Goal: Task Accomplishment & Management: Use online tool/utility

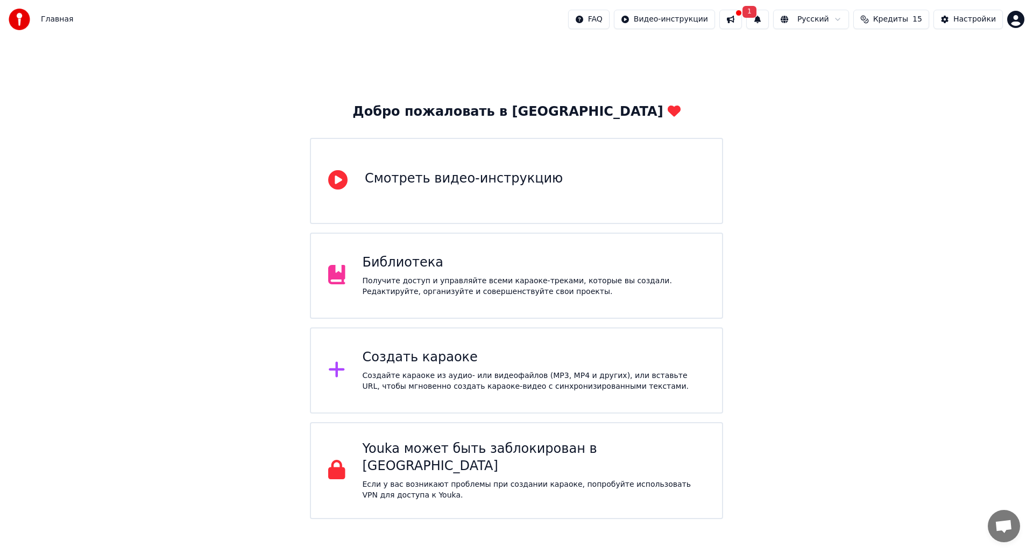
click at [465, 371] on div "Создайте караоке из аудио- или видеофайлов (MP3, MP4 и других), или вставьте UR…" at bounding box center [534, 381] width 343 height 22
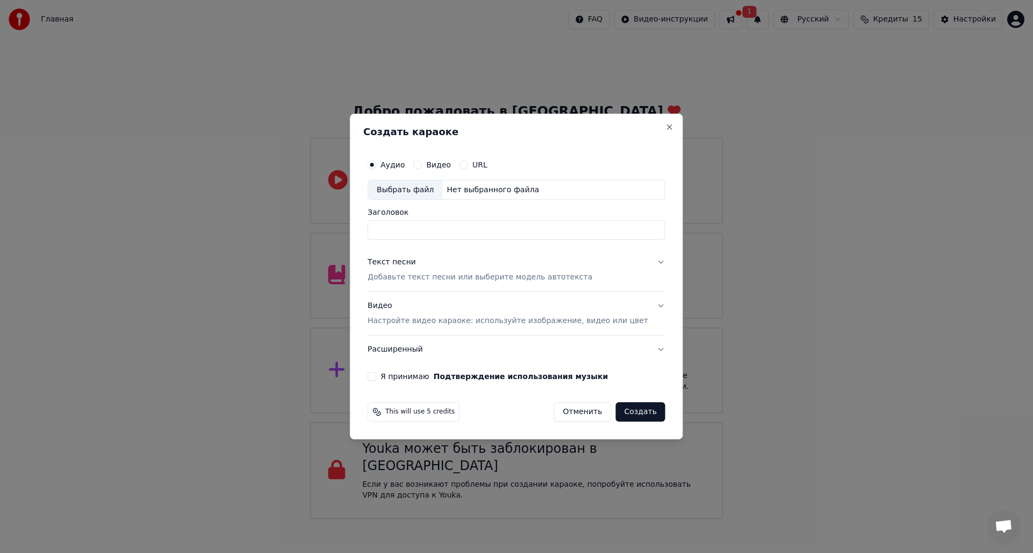
click at [441, 194] on div "Выбрать файл" at bounding box center [405, 189] width 74 height 19
type input "**********"
click at [602, 267] on button "Текст песни Добавьте текст песни или выберите модель автотекста" at bounding box center [517, 270] width 298 height 43
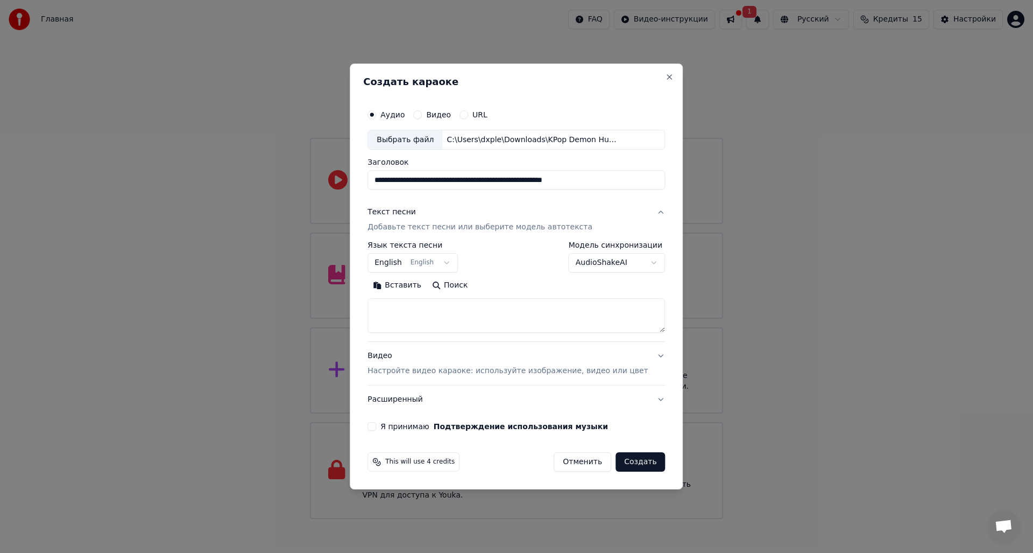
click at [602, 261] on body "Главная FAQ Видео-инструкции 1 Русский Кредиты 15 Настройки Добро пожаловать в …" at bounding box center [516, 259] width 1033 height 519
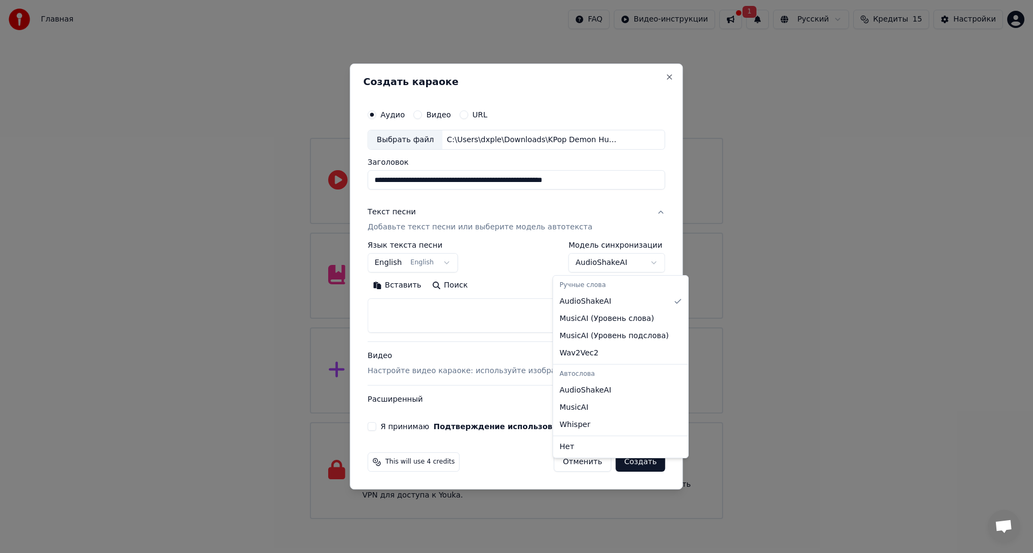
select select "**********"
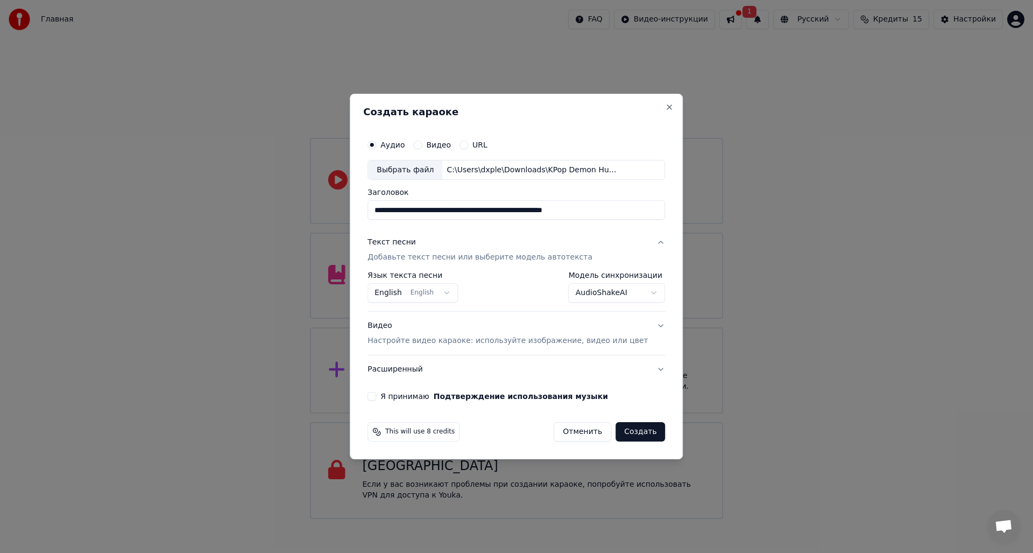
click at [422, 293] on body "Главная FAQ Видео-инструкции 1 Русский Кредиты 15 Настройки Добро пожаловать в …" at bounding box center [516, 259] width 1033 height 519
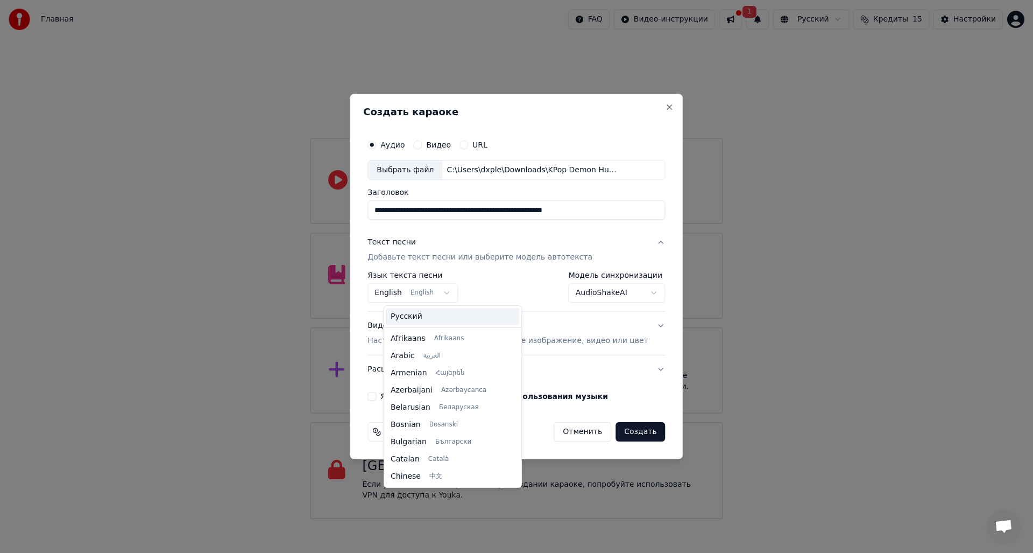
scroll to position [86, 0]
select select "**"
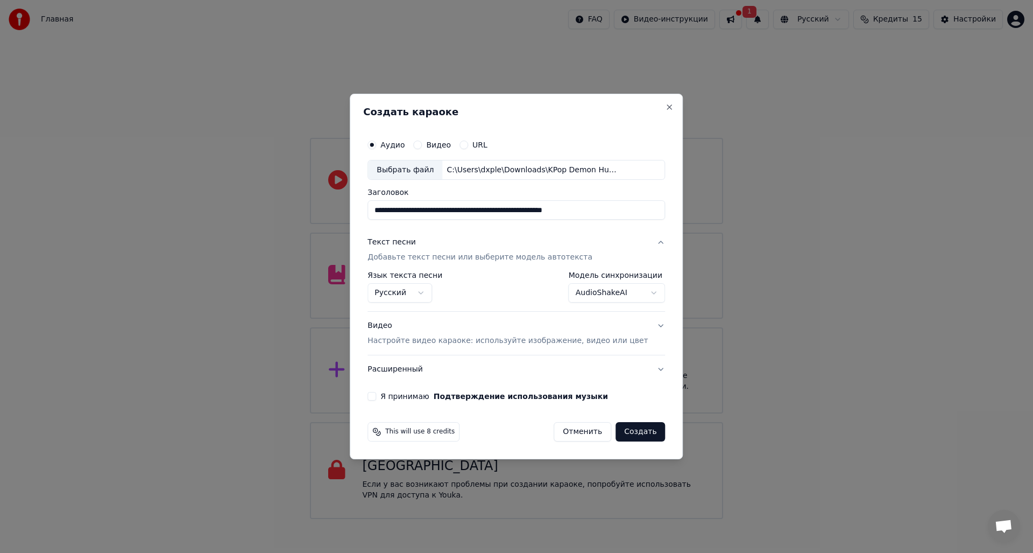
click at [376, 399] on button "Я принимаю Подтверждение использования музыки" at bounding box center [372, 396] width 9 height 9
click at [627, 437] on button "Создать" at bounding box center [641, 431] width 50 height 19
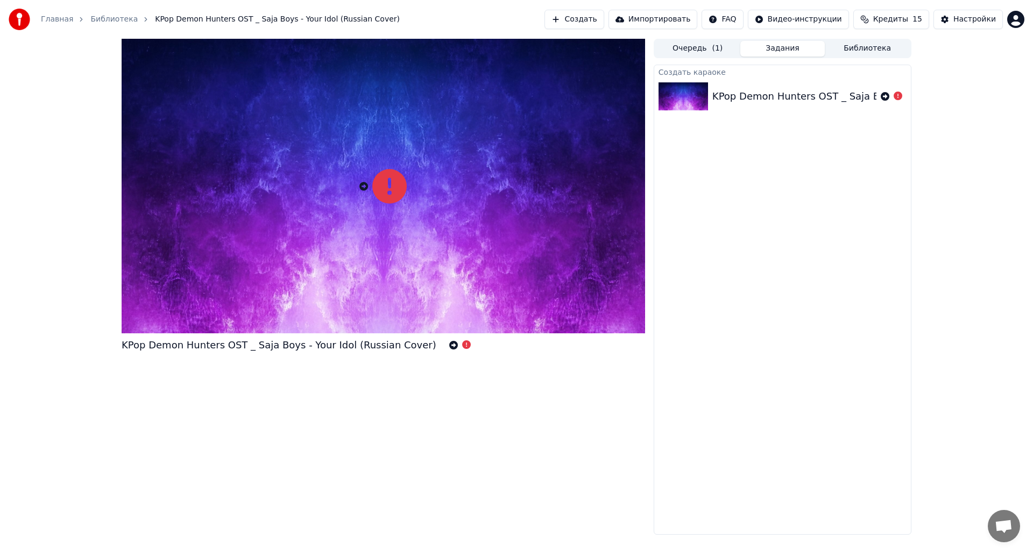
click at [861, 47] on button "Библиотека" at bounding box center [867, 49] width 85 height 16
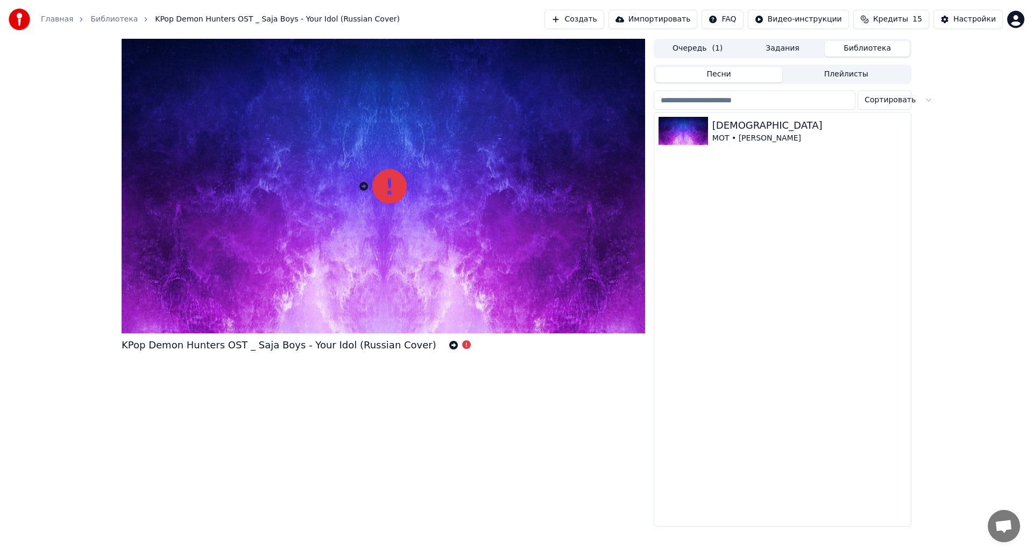
click at [722, 74] on button "Песни" at bounding box center [720, 75] width 128 height 16
click at [840, 42] on button "Библиотека" at bounding box center [867, 49] width 85 height 16
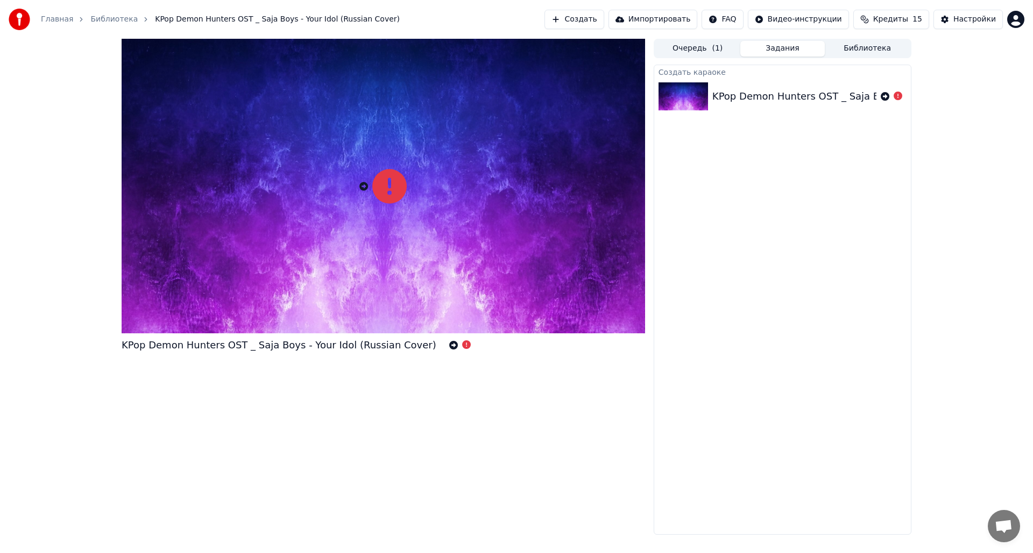
click at [825, 47] on button "Задания" at bounding box center [783, 49] width 85 height 16
drag, startPoint x: 765, startPoint y: 48, endPoint x: 757, endPoint y: 50, distance: 7.6
click at [761, 50] on button "Задания" at bounding box center [783, 49] width 85 height 16
click at [716, 45] on span "( 1 )" at bounding box center [717, 48] width 11 height 11
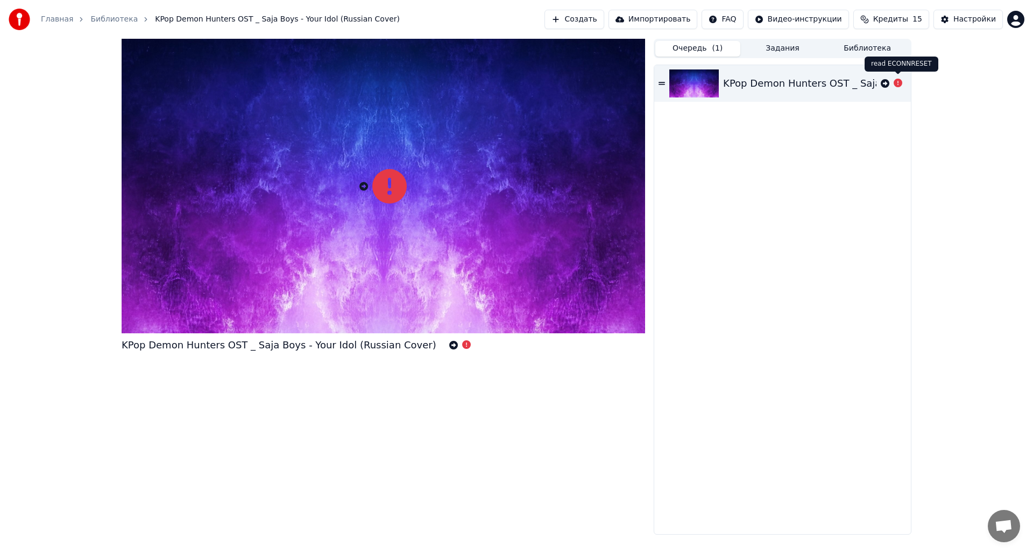
click at [895, 84] on icon at bounding box center [898, 83] width 9 height 9
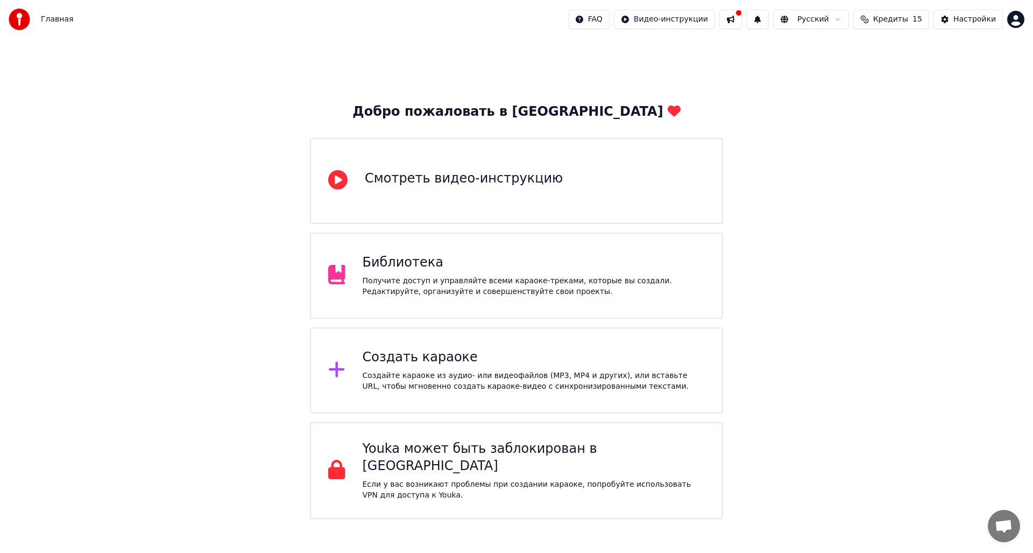
click at [447, 380] on div "Создайте караоке из аудио- или видеофайлов (MP3, MP4 и других), или вставьте UR…" at bounding box center [534, 381] width 343 height 22
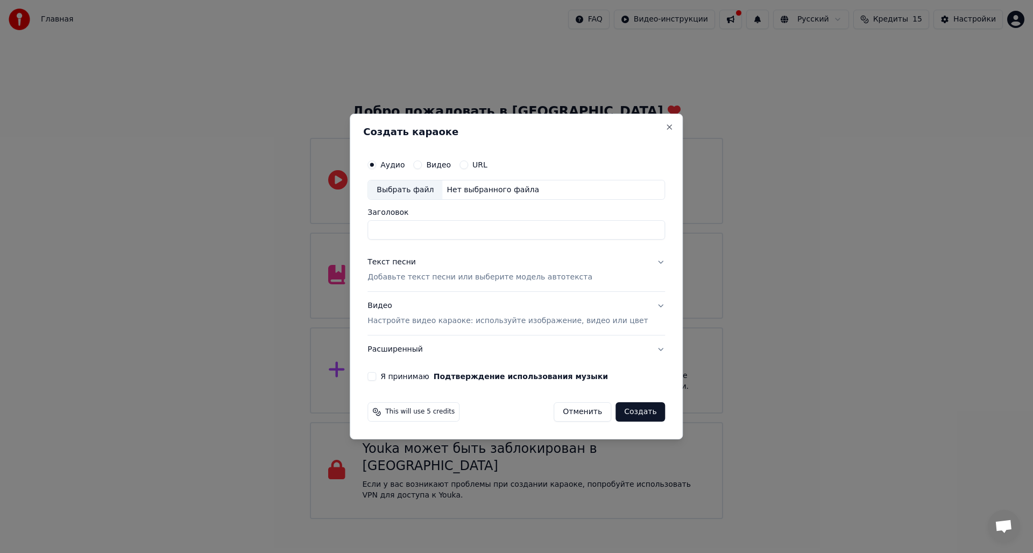
click at [430, 189] on div "Выбрать файл" at bounding box center [405, 189] width 74 height 19
type input "**********"
click at [525, 261] on div "Текст песни Добавьте текст песни или выберите модель автотекста" at bounding box center [480, 270] width 225 height 26
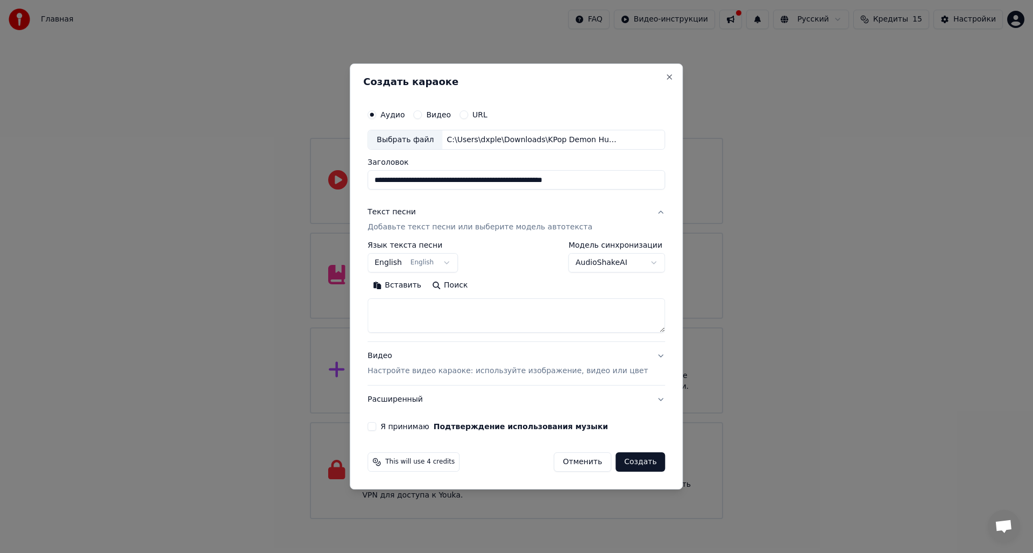
click at [607, 263] on body "Главная FAQ Видео-инструкции Русский Кредиты 15 Настройки Добро пожаловать в Yo…" at bounding box center [516, 259] width 1033 height 519
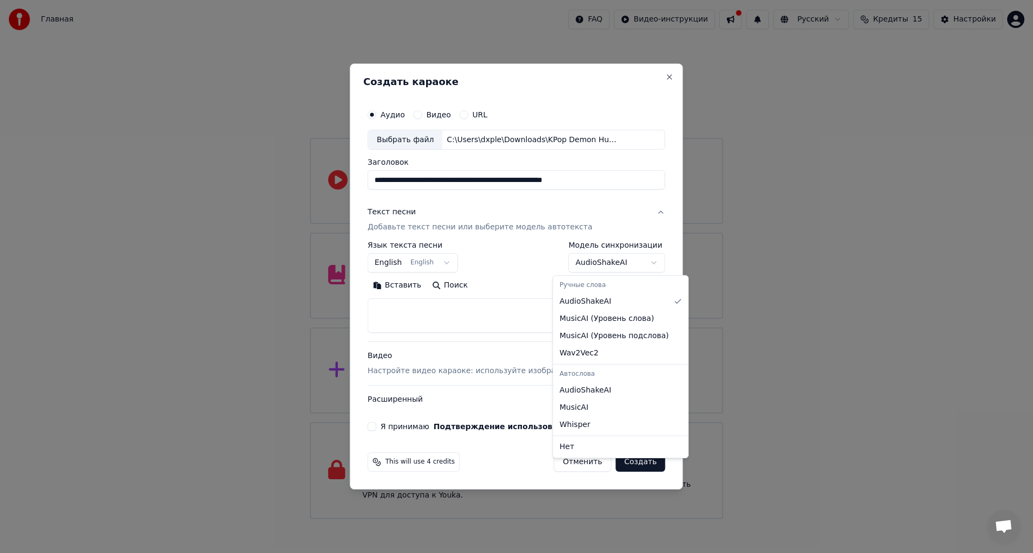
select select "**********"
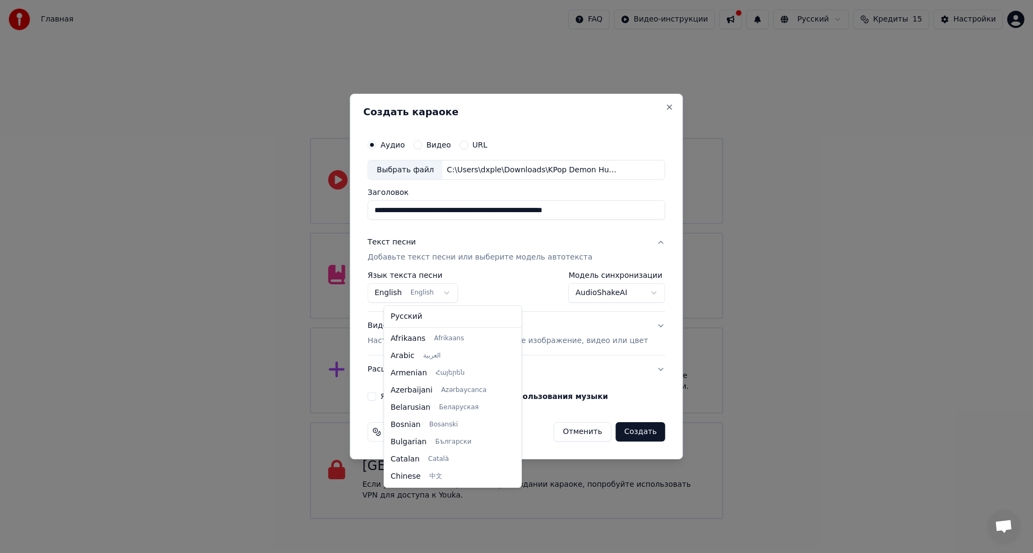
click at [453, 293] on body "Главная FAQ Видео-инструкции Русский Кредиты 15 Настройки Добро пожаловать в Yo…" at bounding box center [516, 259] width 1033 height 519
select select "**"
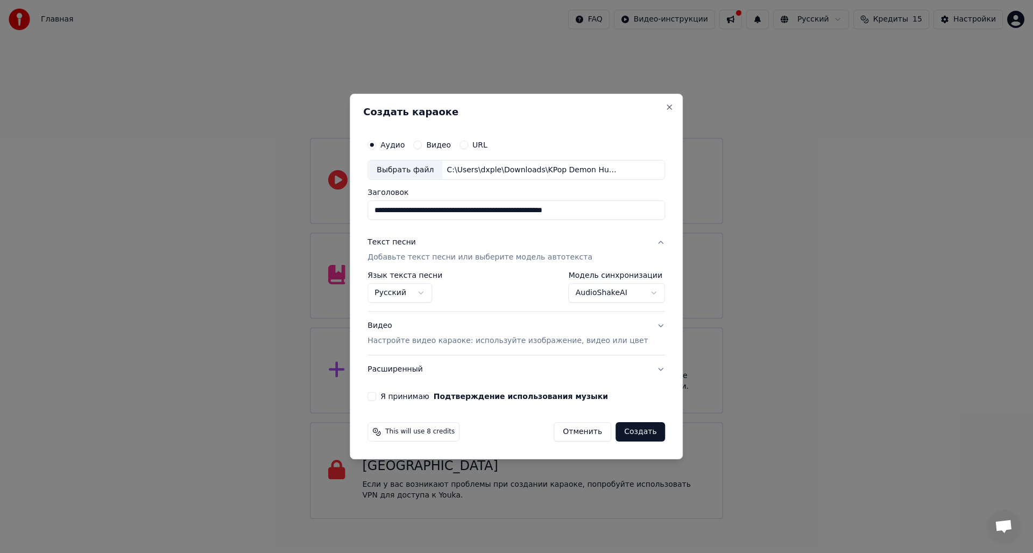
click at [643, 332] on button "Видео Настройте видео караоке: используйте изображение, видео или цвет" at bounding box center [517, 333] width 298 height 43
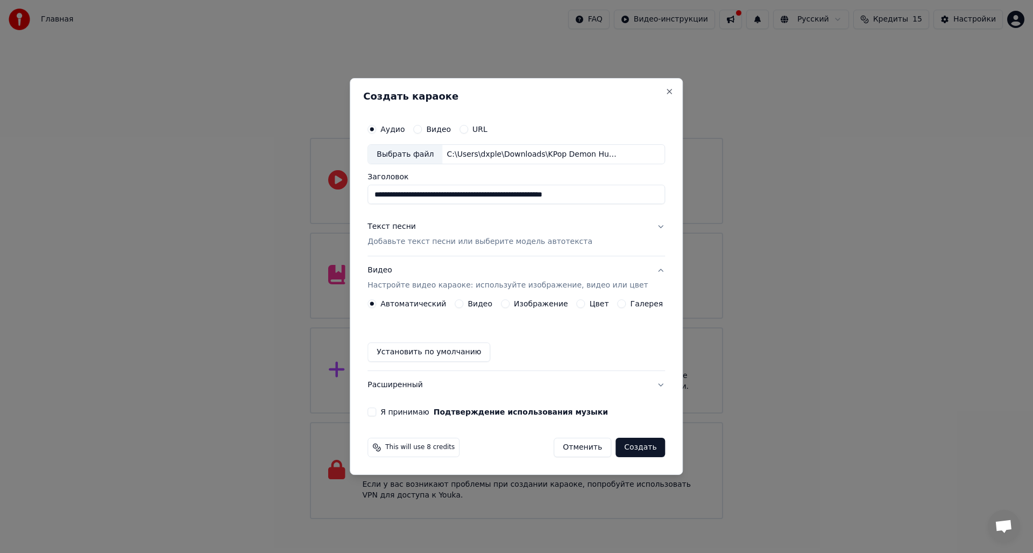
click at [548, 309] on div "Автоматический Видео Изображение Цвет Галерея Установить по умолчанию" at bounding box center [517, 330] width 298 height 62
click at [544, 302] on label "Изображение" at bounding box center [541, 304] width 54 height 8
click at [510, 302] on button "Изображение" at bounding box center [505, 303] width 9 height 9
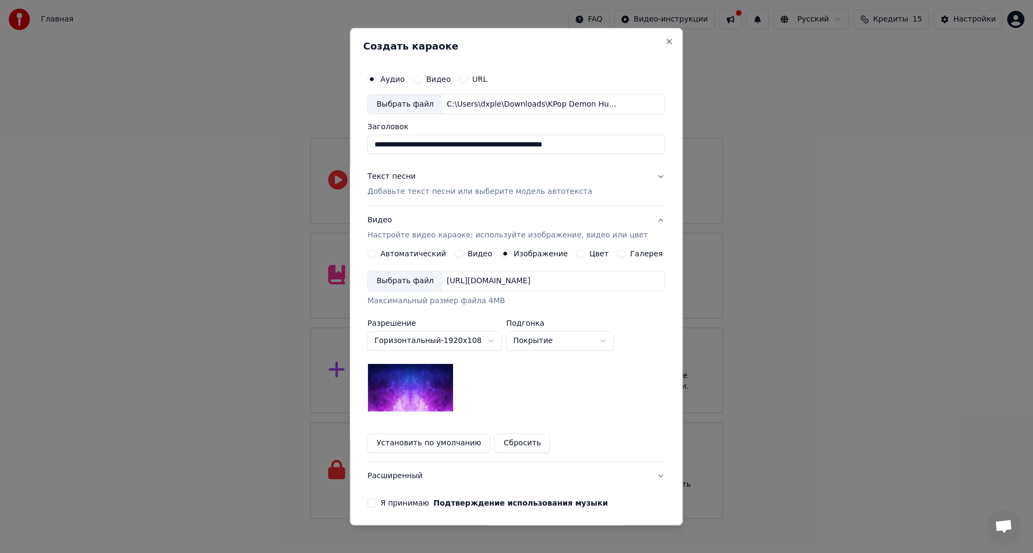
click at [473, 279] on div "[URL][DOMAIN_NAME]" at bounding box center [488, 281] width 93 height 11
click at [409, 285] on div "Выбрать файл" at bounding box center [405, 280] width 74 height 19
click at [376, 497] on div "**********" at bounding box center [516, 288] width 306 height 448
click at [376, 505] on button "Я принимаю Подтверждение использования музыки" at bounding box center [372, 502] width 9 height 9
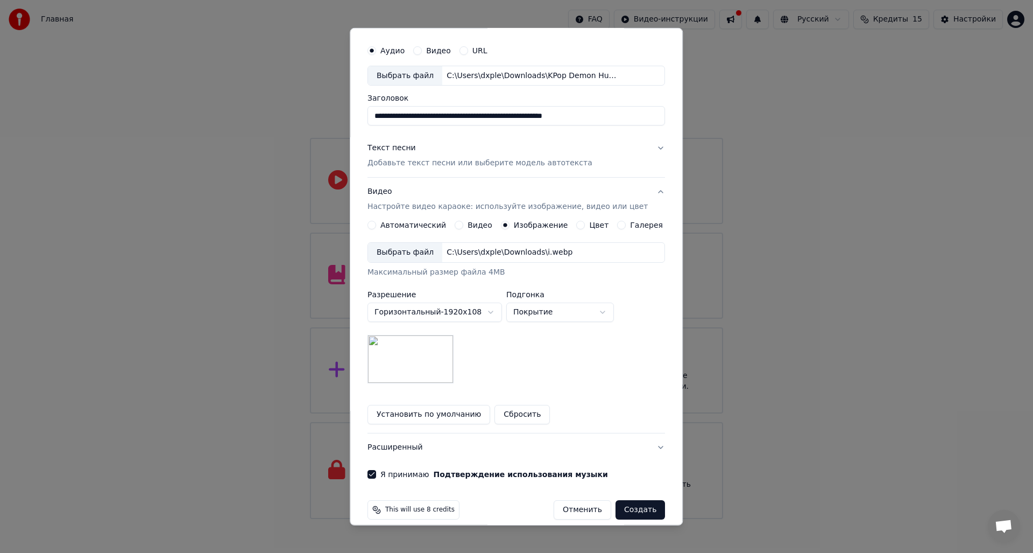
scroll to position [40, 0]
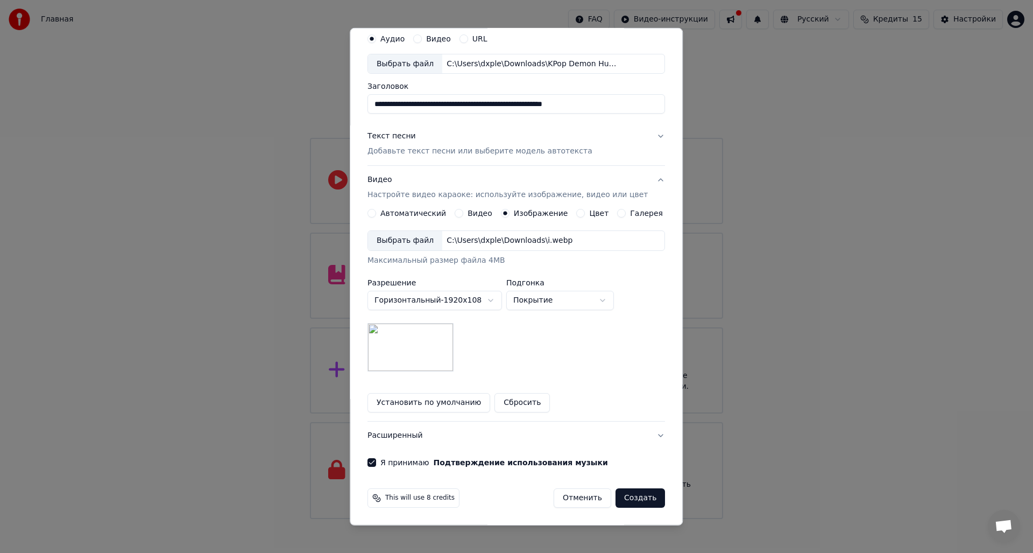
click at [604, 140] on button "Текст песни Добавьте текст песни или выберите модель автотекста" at bounding box center [517, 143] width 298 height 43
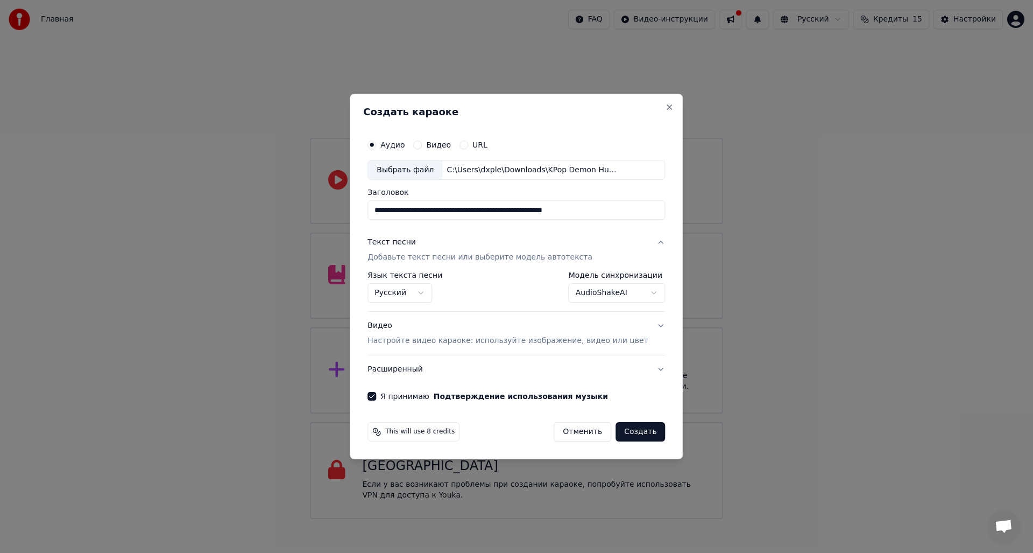
click at [637, 244] on button "Текст песни Добавьте текст песни или выберите модель автотекста" at bounding box center [517, 250] width 298 height 43
click at [637, 244] on div "**********" at bounding box center [516, 268] width 306 height 276
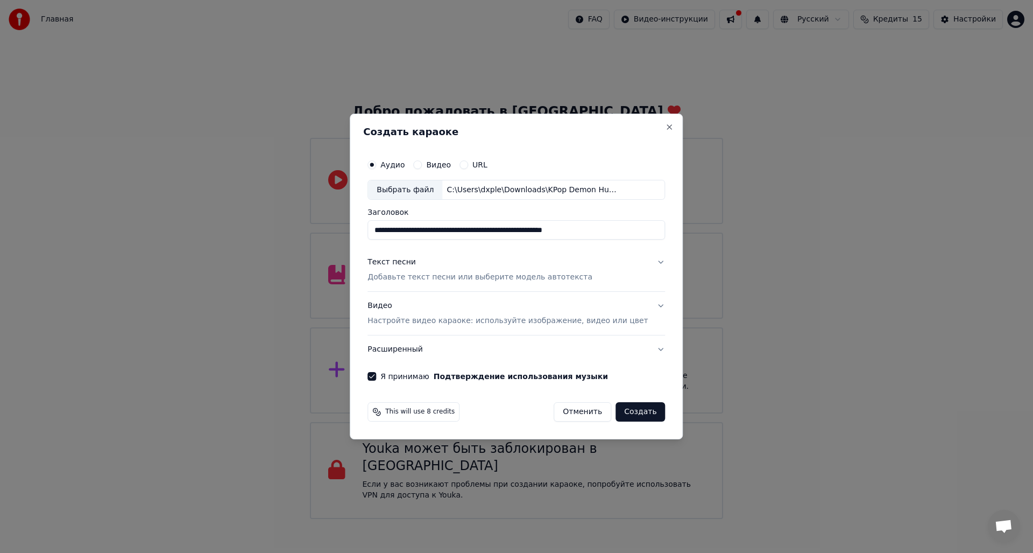
click at [638, 260] on button "Текст песни Добавьте текст песни или выберите модель автотекста" at bounding box center [517, 270] width 298 height 43
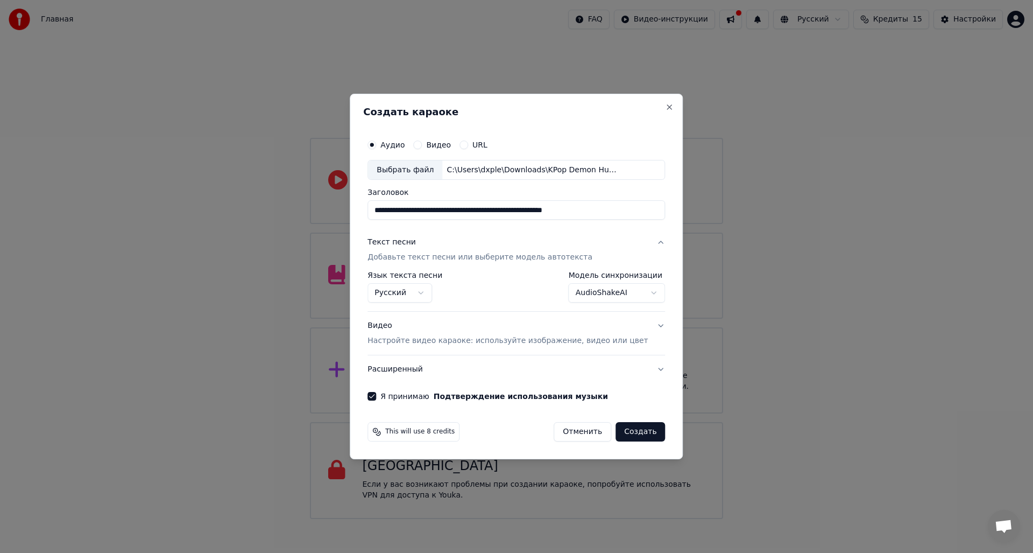
click at [638, 433] on button "Создать" at bounding box center [641, 431] width 50 height 19
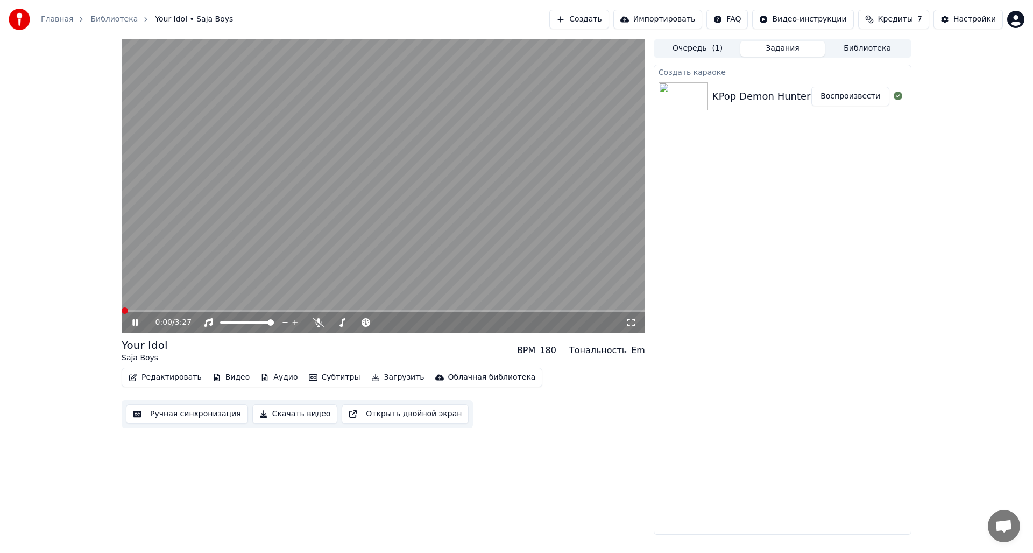
click at [122, 307] on span at bounding box center [125, 310] width 6 height 6
drag, startPoint x: 226, startPoint y: 308, endPoint x: 186, endPoint y: 312, distance: 40.0
click at [186, 312] on div "0:47 / 3:27" at bounding box center [384, 186] width 524 height 294
click at [153, 312] on span at bounding box center [182, 310] width 120 height 2
drag, startPoint x: 186, startPoint y: 305, endPoint x: 181, endPoint y: 316, distance: 12.0
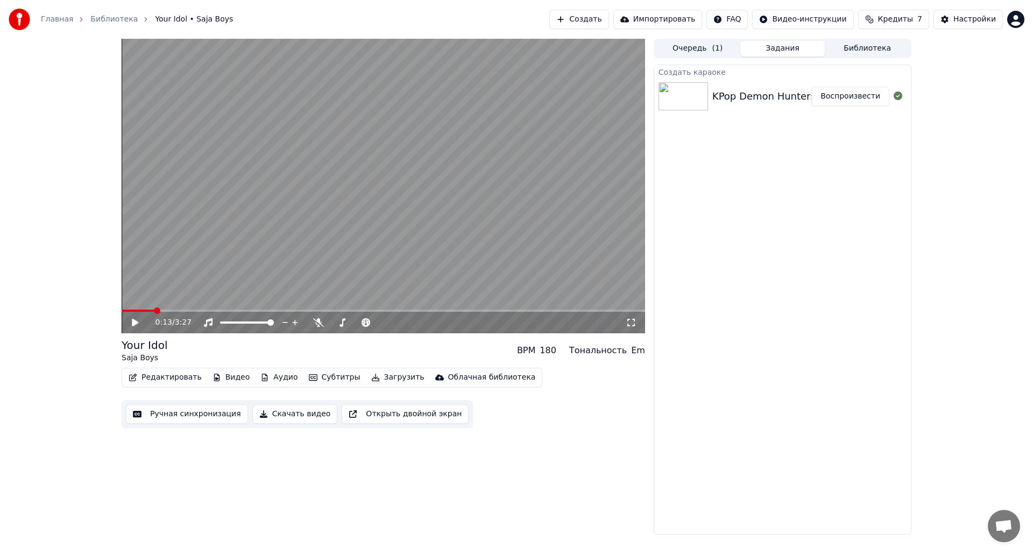
click at [184, 311] on div "0:13 / 3:27" at bounding box center [384, 186] width 524 height 294
click at [178, 315] on div "0:13 / 3:27" at bounding box center [384, 323] width 524 height 22
click at [353, 310] on span at bounding box center [384, 310] width 524 height 2
click at [348, 310] on span at bounding box center [239, 310] width 235 height 2
click at [339, 310] on span at bounding box center [230, 310] width 217 height 2
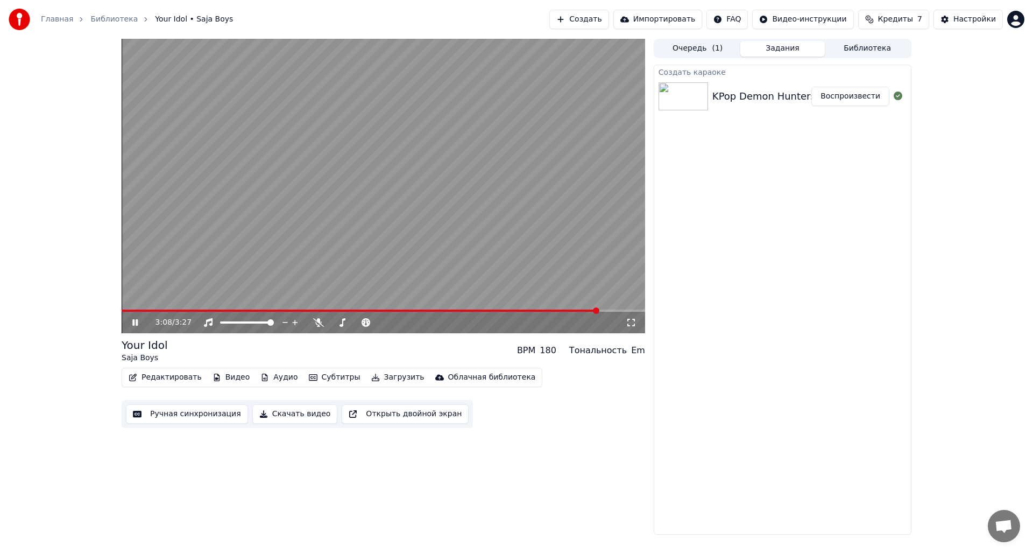
click at [136, 325] on icon at bounding box center [142, 322] width 25 height 9
